Goal: Find specific page/section: Find specific page/section

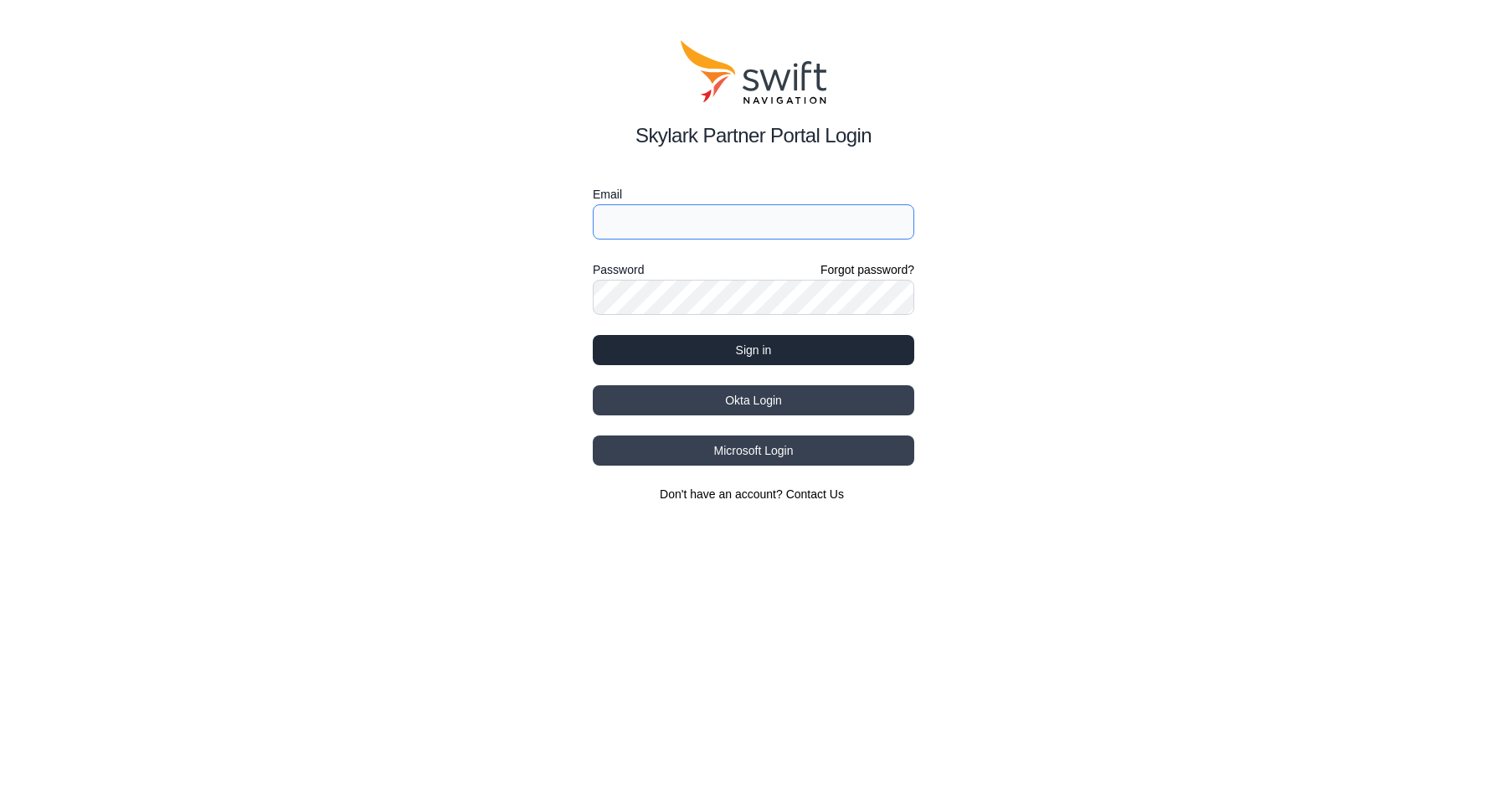
type input "[EMAIL_ADDRESS][PERSON_NAME][DOMAIN_NAME]"
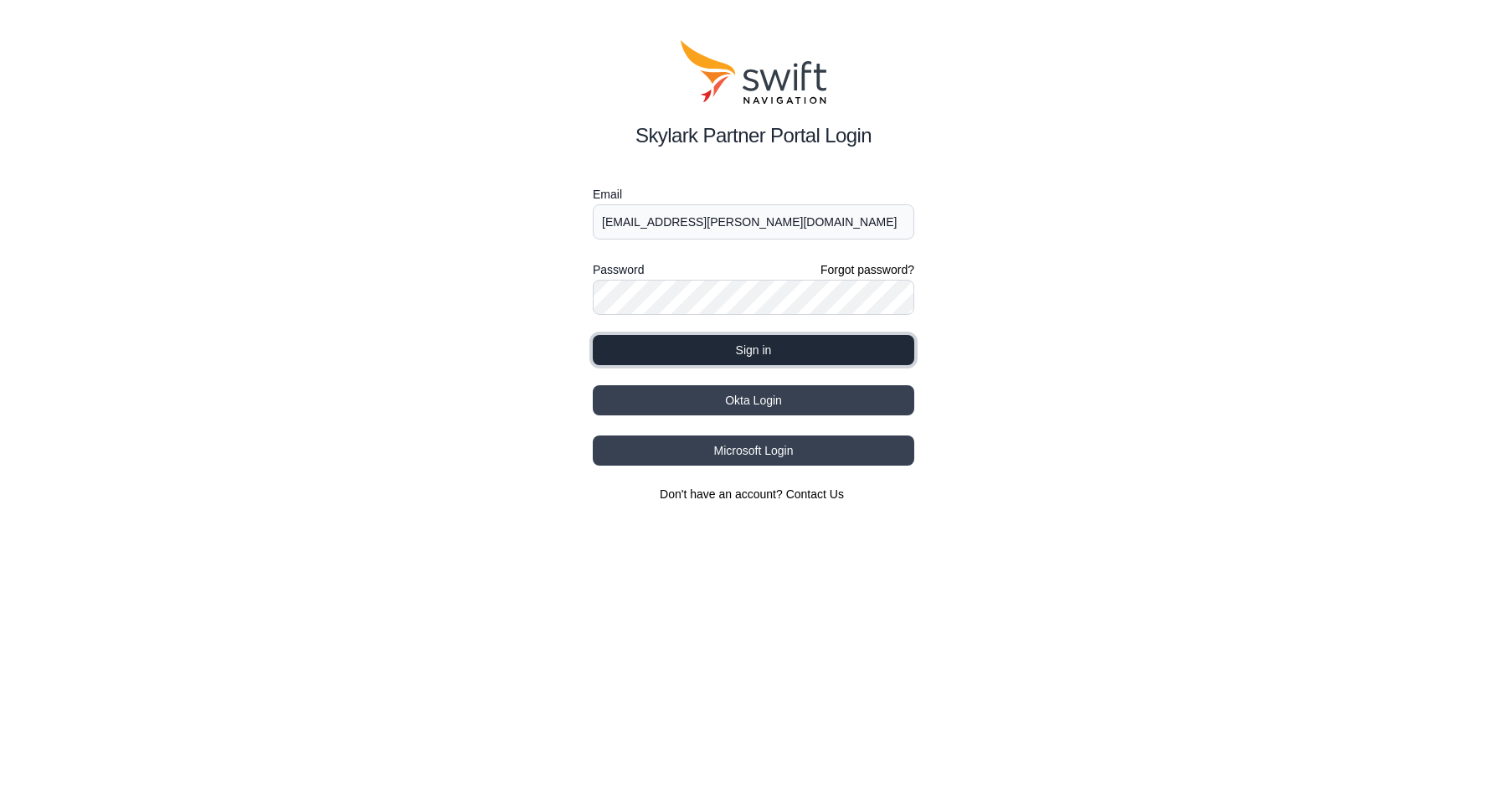
click at [713, 351] on button "Sign in" at bounding box center [753, 350] width 321 height 30
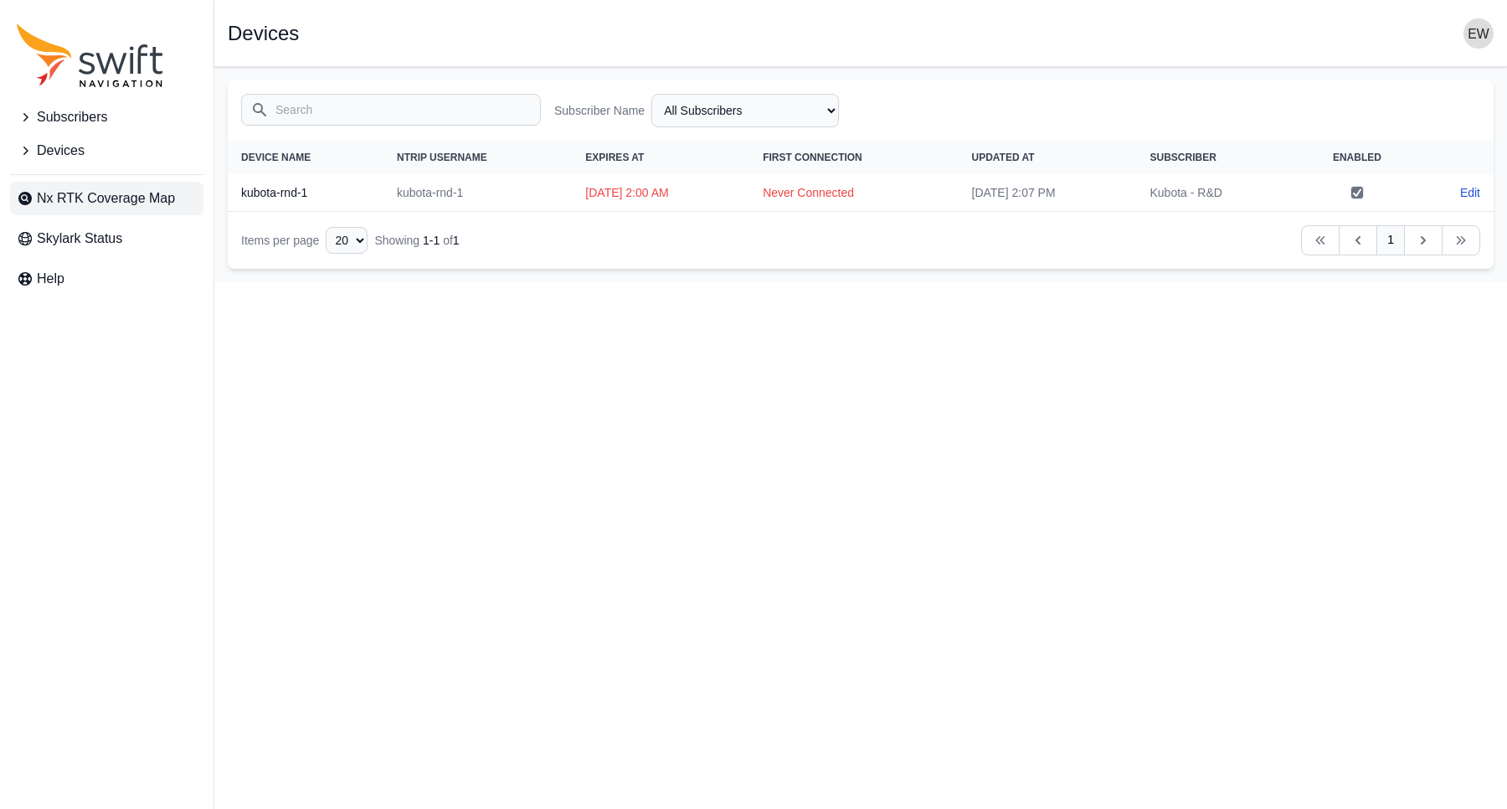
click at [123, 197] on span "Nx RTK Coverage Map" at bounding box center [106, 198] width 138 height 20
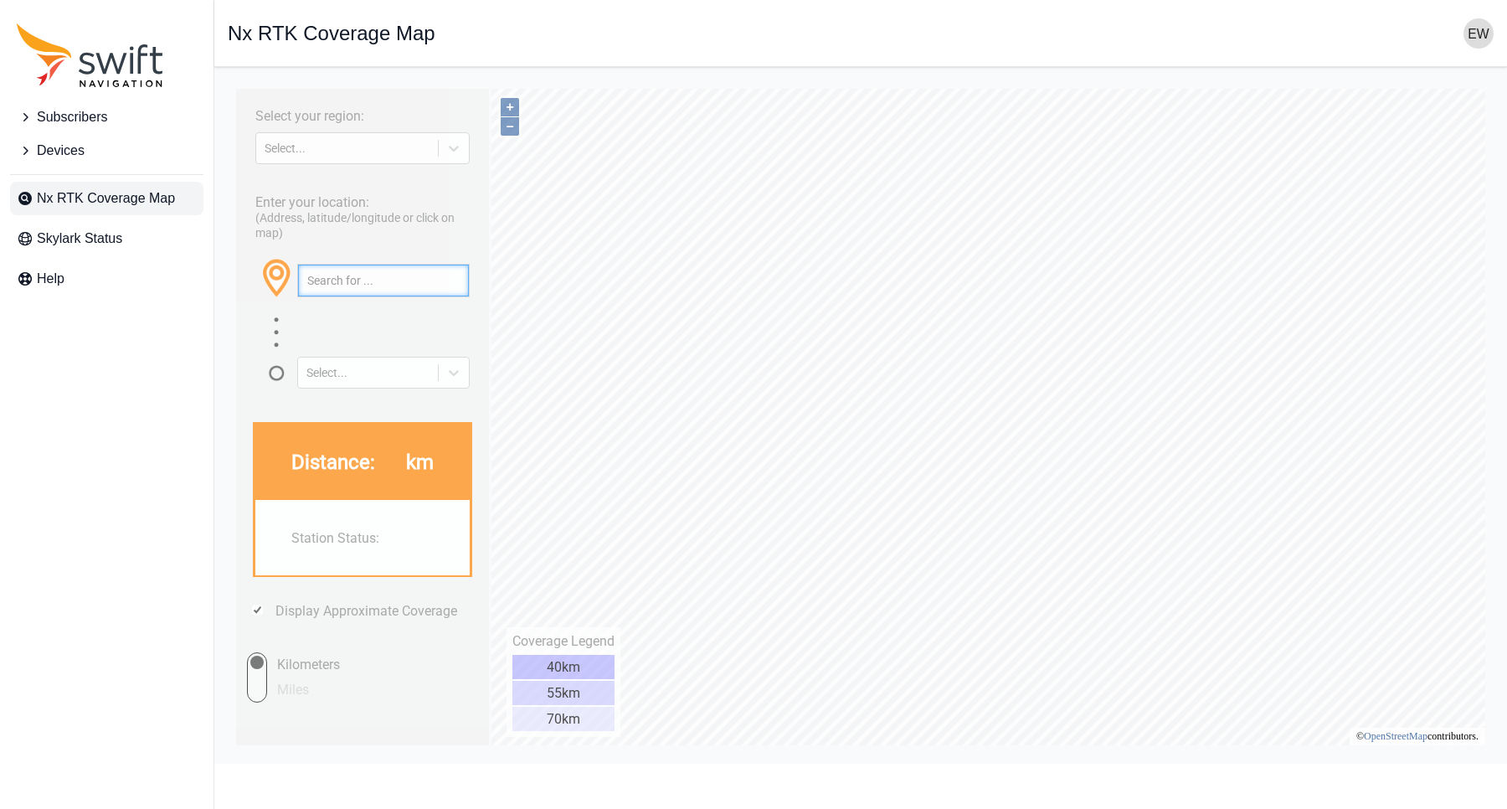
click at [370, 275] on input "text" at bounding box center [383, 281] width 171 height 32
type input "[PERSON_NAME],[GEOGRAPHIC_DATA]"
